Goal: Task Accomplishment & Management: Manage account settings

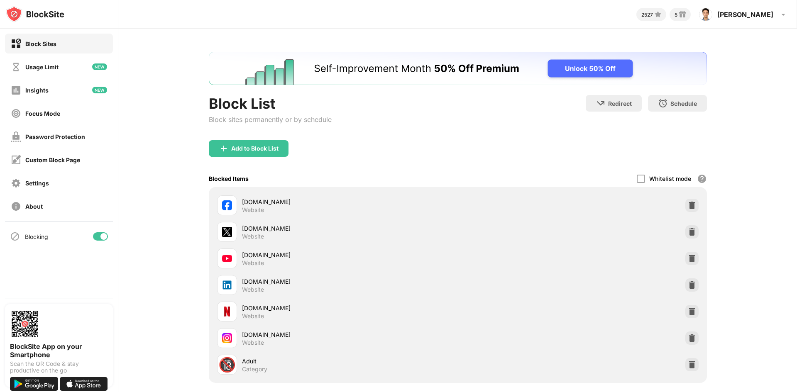
click at [100, 238] on div at bounding box center [100, 236] width 15 height 8
click at [106, 235] on div at bounding box center [100, 236] width 15 height 8
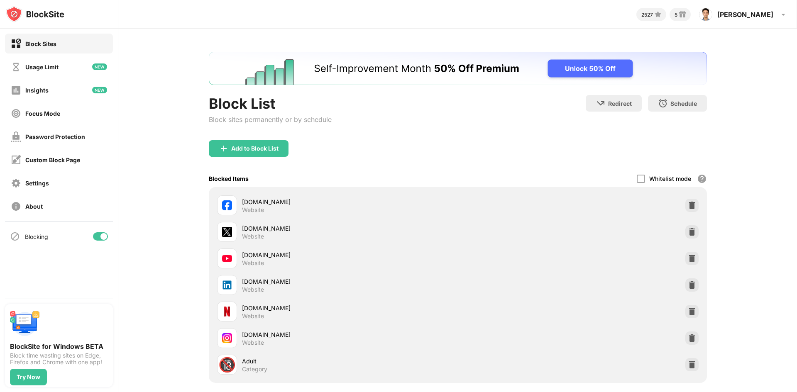
click at [96, 238] on div at bounding box center [100, 236] width 15 height 8
click at [99, 239] on div at bounding box center [100, 236] width 15 height 8
click at [105, 237] on div at bounding box center [103, 236] width 7 height 7
